Goal: Information Seeking & Learning: Learn about a topic

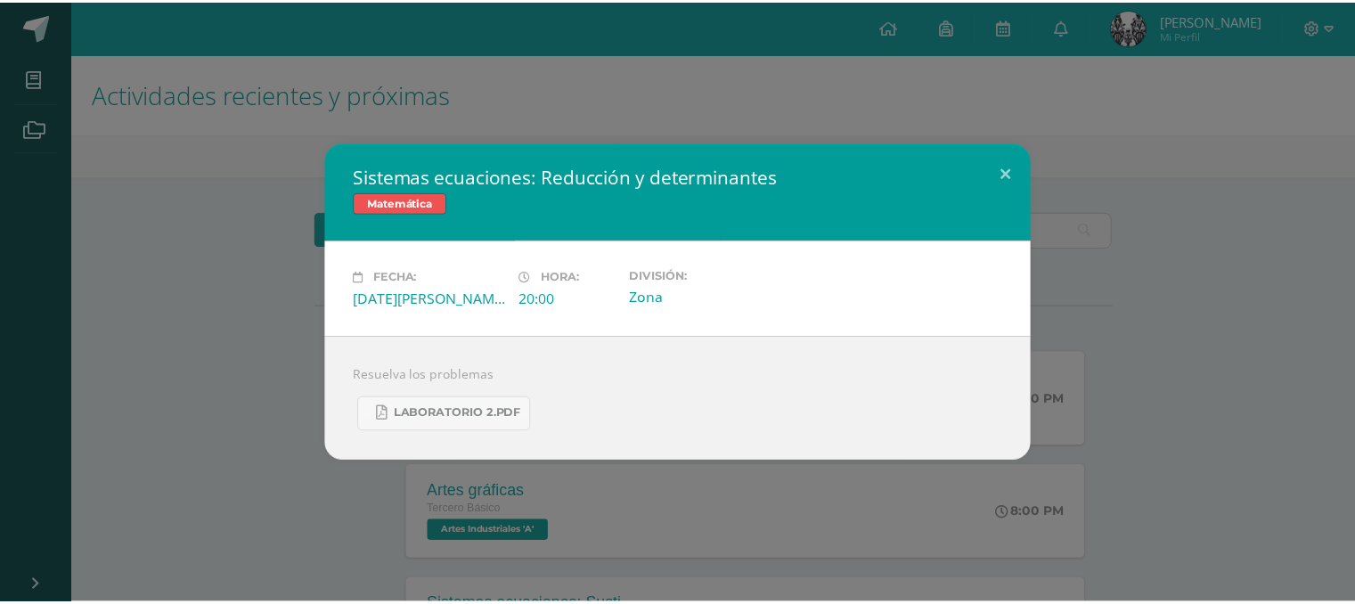
scroll to position [1832, 0]
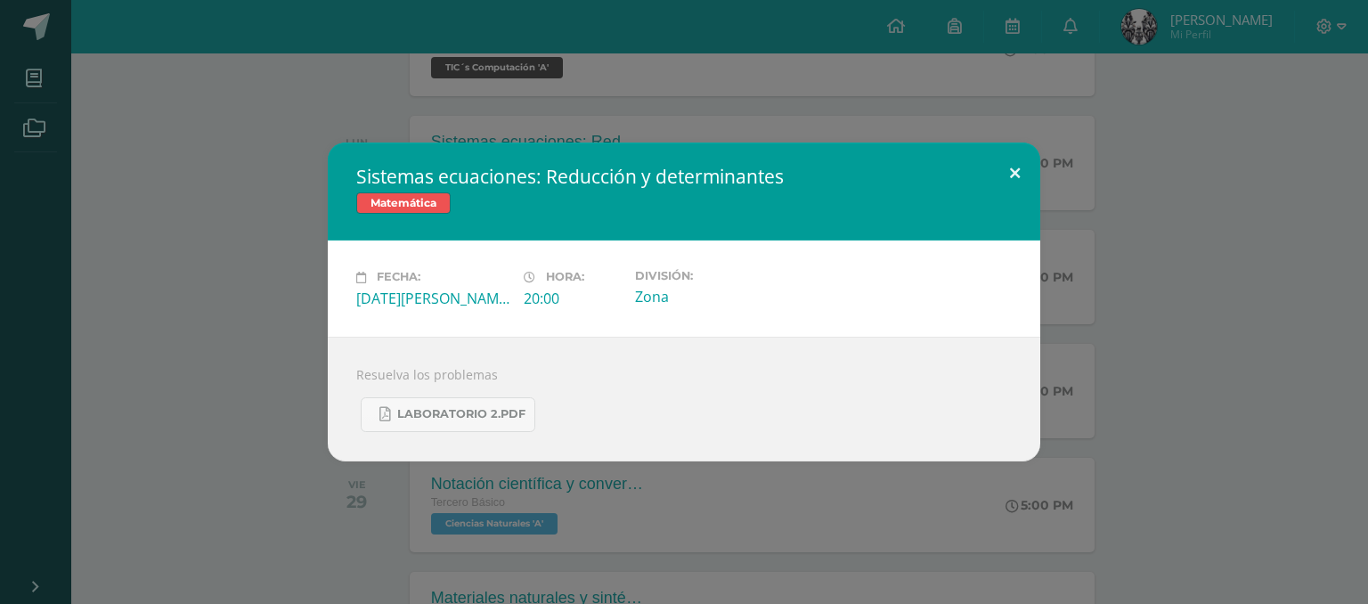
click at [1014, 179] on button at bounding box center [1015, 173] width 51 height 61
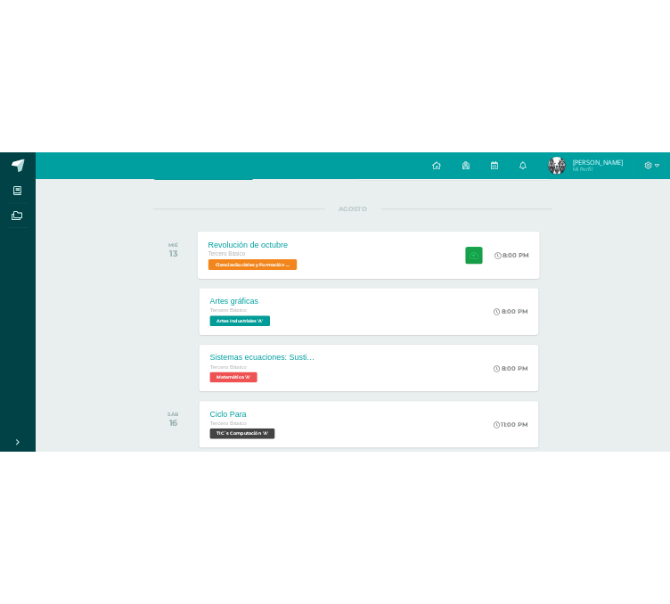
scroll to position [249, 0]
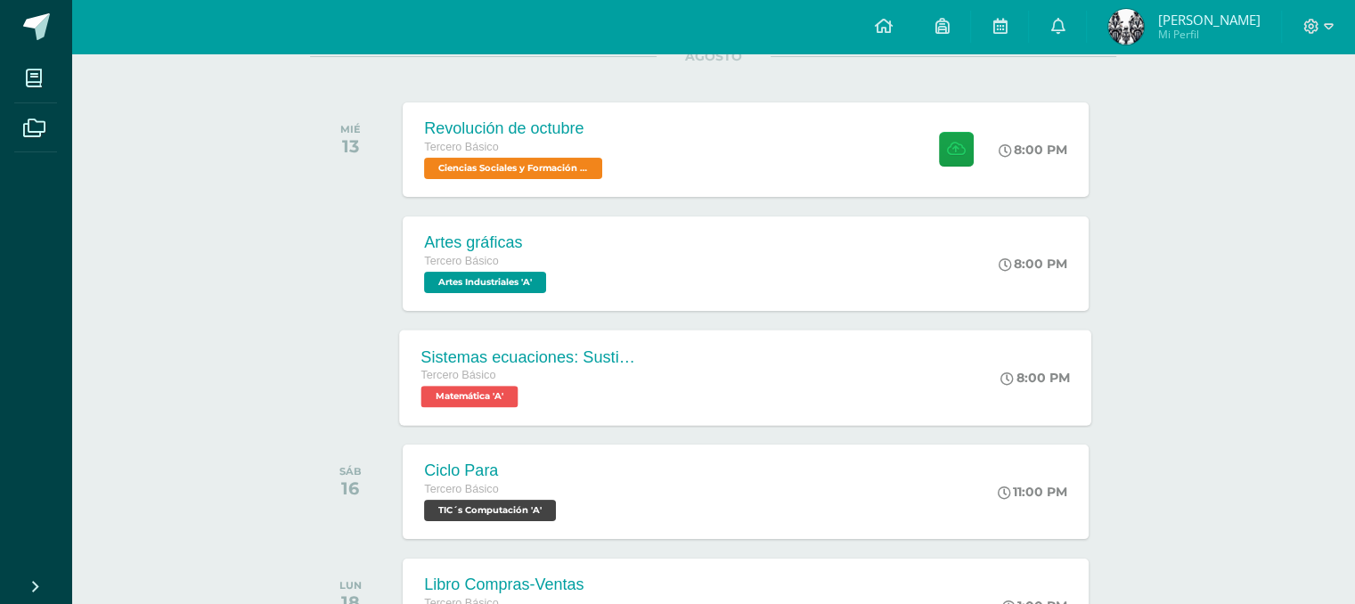
click at [614, 393] on div "Tercero Básico Matemática 'A'" at bounding box center [529, 386] width 216 height 41
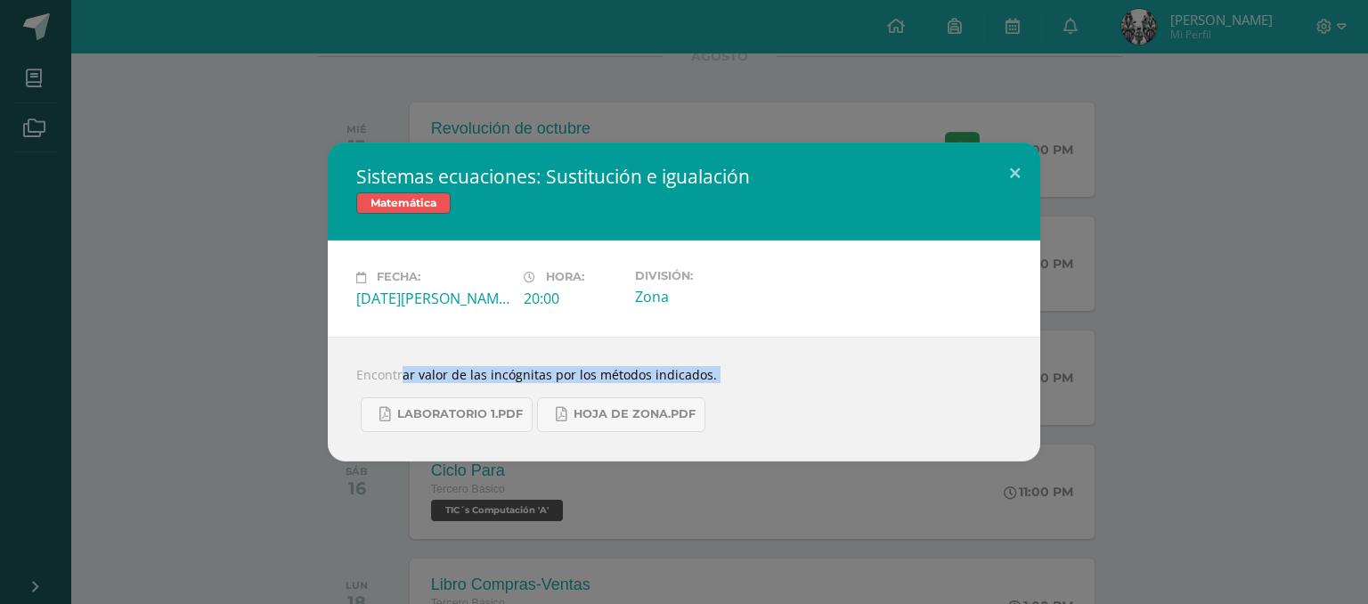
drag, startPoint x: 369, startPoint y: 375, endPoint x: 780, endPoint y: 417, distance: 413.7
click at [780, 417] on div "Encontrar valor de las incógnitas por los métodos indicados. Laboratorio 1.pdf …" at bounding box center [684, 399] width 713 height 125
copy body "contrar valor de las incógnitas por los métodos indicados. Laboratorio 1.pdf Ho…"
click at [486, 364] on div "Encontrar valor de las incógnitas por los métodos indicados. Laboratorio 1.pdf …" at bounding box center [684, 399] width 713 height 125
drag, startPoint x: 352, startPoint y: 371, endPoint x: 723, endPoint y: 371, distance: 371.4
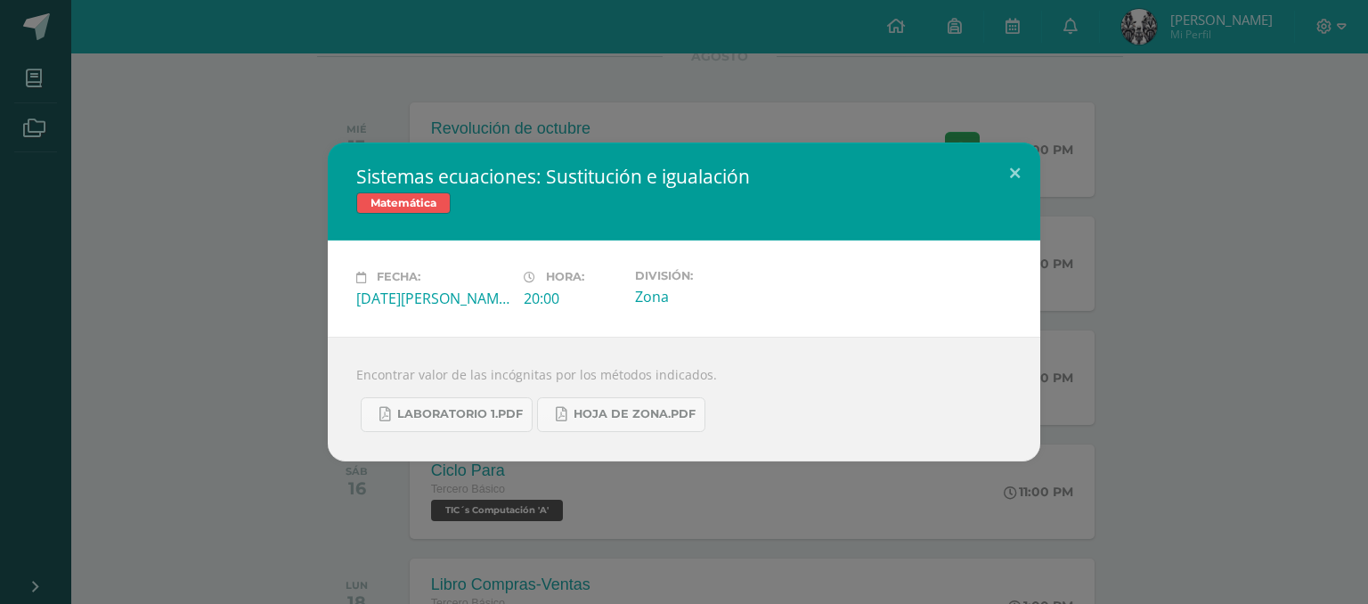
click at [723, 371] on div "Encontrar valor de las incógnitas por los métodos indicados. Laboratorio 1.pdf …" at bounding box center [684, 399] width 713 height 125
copy div "Encontrar valor de las incógnitas por los métodos indicados."
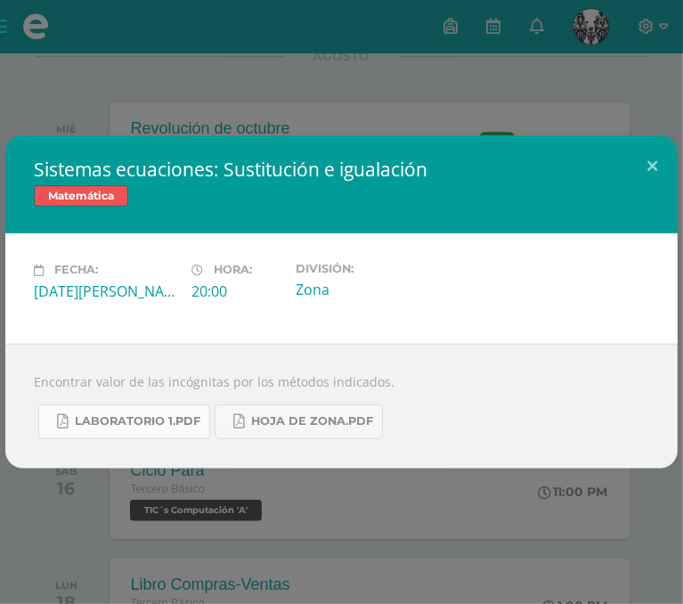
click at [157, 410] on link "Laboratorio 1.pdf" at bounding box center [124, 421] width 172 height 35
click at [658, 175] on button at bounding box center [652, 165] width 51 height 61
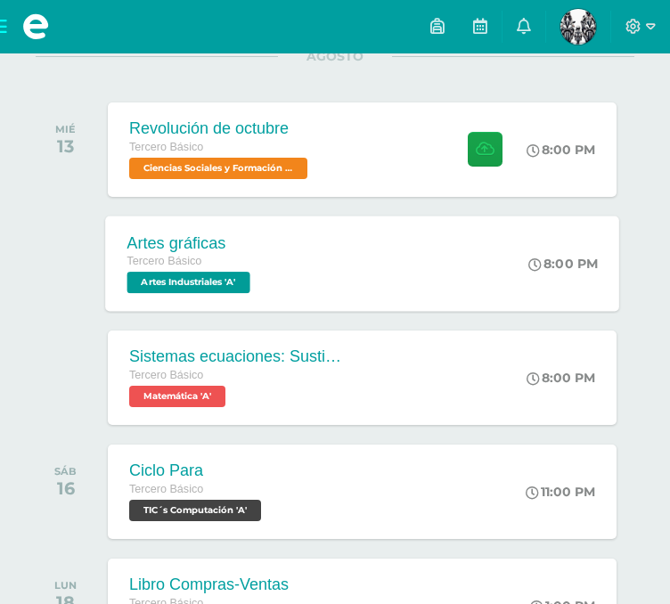
click at [369, 248] on div "Artes gráficas Tercero Básico Artes Industriales 'A' 8:00 PM Artes gráficas Art…" at bounding box center [362, 263] width 514 height 95
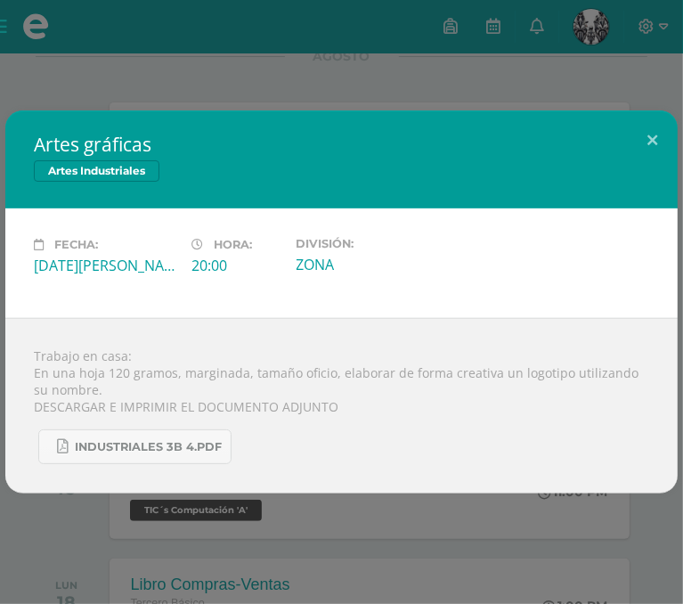
click at [337, 369] on div "Trabajo en casa: En una hoja 120 gramos, marginada, tamaño oficio, elaborar de …" at bounding box center [341, 405] width 673 height 175
drag, startPoint x: 395, startPoint y: 367, endPoint x: 621, endPoint y: 371, distance: 226.3
click at [621, 371] on div "Trabajo en casa: En una hoja 120 gramos, marginada, tamaño oficio, elaborar de …" at bounding box center [341, 405] width 673 height 175
click at [634, 380] on div "Trabajo en casa: En una hoja 120 gramos, marginada, tamaño oficio, elaborar de …" at bounding box center [341, 405] width 673 height 175
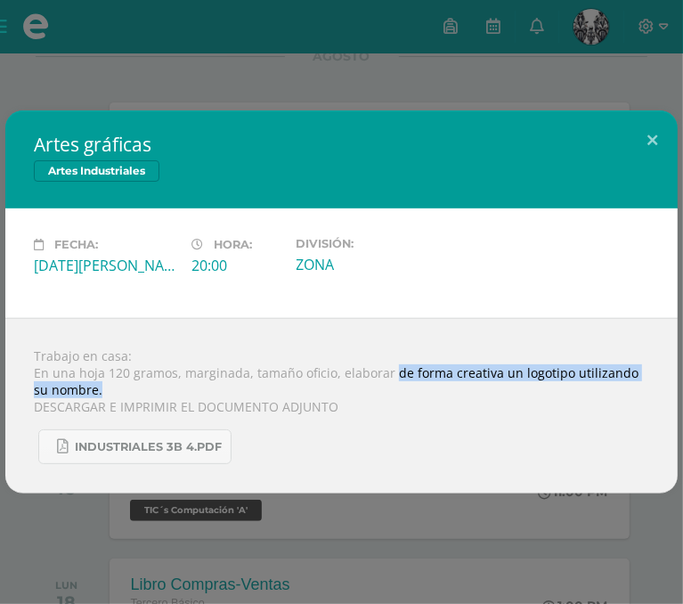
drag, startPoint x: 392, startPoint y: 371, endPoint x: 424, endPoint y: 385, distance: 34.7
click at [424, 385] on div "Trabajo en casa: En una hoja 120 gramos, marginada, tamaño oficio, elaborar de …" at bounding box center [341, 405] width 673 height 175
copy div "de forma creativa un logotipo utilizando su nombre."
click at [653, 143] on button at bounding box center [652, 140] width 51 height 61
